Goal: Task Accomplishment & Management: Use online tool/utility

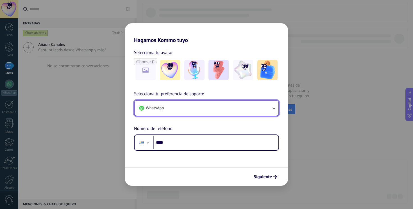
click at [181, 107] on button "WhatsApp" at bounding box center [206, 108] width 144 height 15
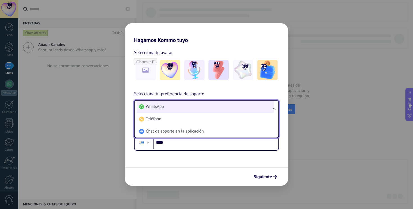
click at [179, 108] on li "WhatsApp" at bounding box center [205, 107] width 137 height 12
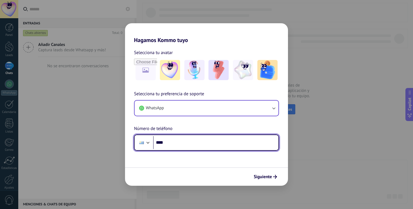
click at [179, 148] on input "****" at bounding box center [215, 142] width 125 height 13
type input "**********"
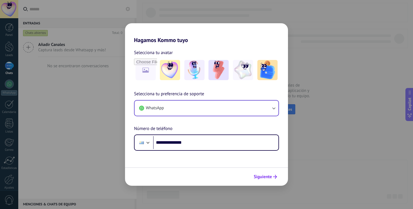
click at [265, 177] on span "Siguiente" at bounding box center [262, 177] width 18 height 4
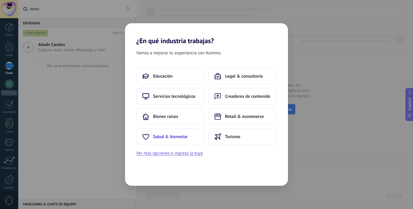
click at [193, 137] on button "Salud & bienestar" at bounding box center [170, 137] width 68 height 17
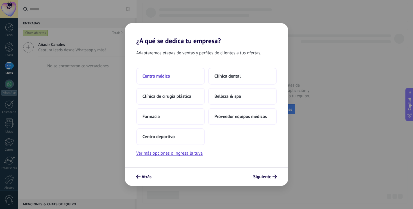
click at [178, 76] on button "Centro médico" at bounding box center [170, 76] width 68 height 17
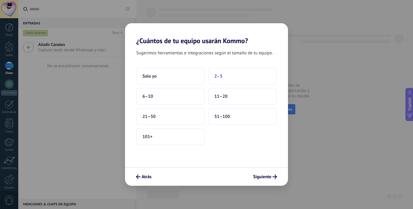
click at [214, 77] on span "2–5" at bounding box center [218, 77] width 8 height 6
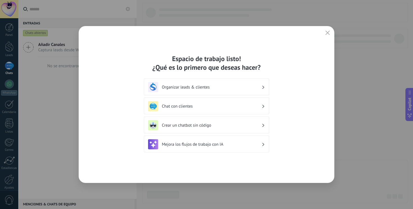
click at [223, 88] on h3 "Organizar leads & clientes" at bounding box center [212, 87] width 100 height 5
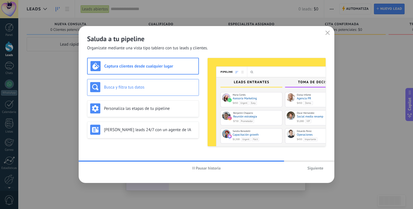
click at [172, 90] on h3 "Busca y filtra tus datos" at bounding box center [150, 87] width 92 height 5
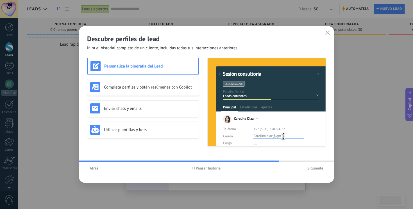
click at [318, 170] on span "Siguiente" at bounding box center [315, 168] width 16 height 4
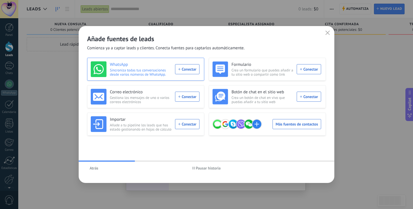
click at [194, 72] on div "WhatsApp Sincroniza todas tus conversaciones desde varios números de WhatsApp. …" at bounding box center [145, 69] width 109 height 16
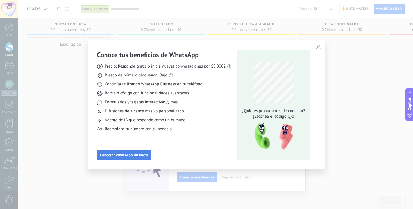
click at [132, 153] on span "Conectar WhatsApp Business" at bounding box center [124, 155] width 48 height 4
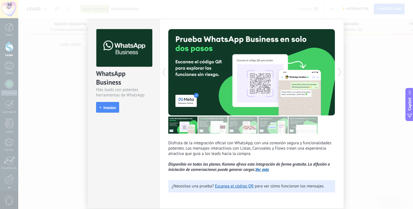
scroll to position [1, 0]
click at [256, 171] on link "Ver más" at bounding box center [262, 169] width 14 height 5
click at [114, 106] on span "Instalar" at bounding box center [109, 108] width 13 height 4
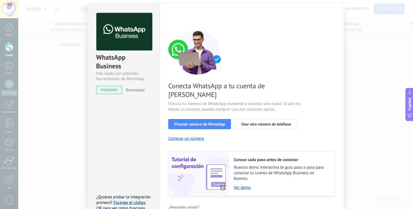
scroll to position [22, 0]
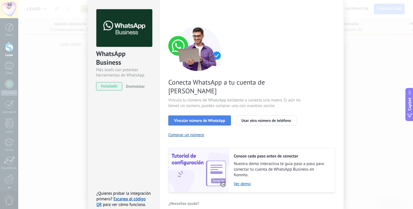
click at [214, 119] on span "Vincular número de WhatsApp" at bounding box center [199, 121] width 51 height 4
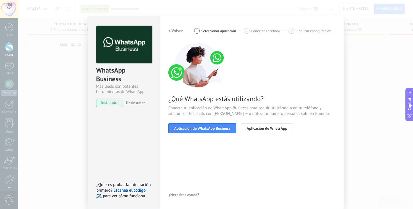
scroll to position [6, 0]
click at [222, 130] on span "Aplicación de WhatsApp Business" at bounding box center [202, 129] width 56 height 4
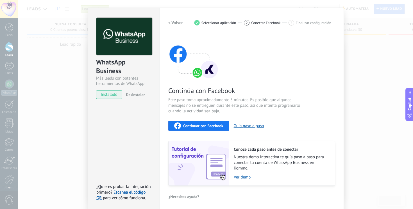
scroll to position [15, 0]
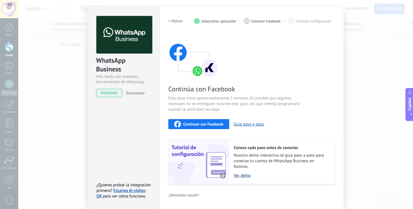
click at [247, 176] on link "Ver demo" at bounding box center [281, 175] width 95 height 5
click at [201, 123] on span "Continuar con Facebook" at bounding box center [203, 124] width 40 height 4
